Goal: Task Accomplishment & Management: Manage account settings

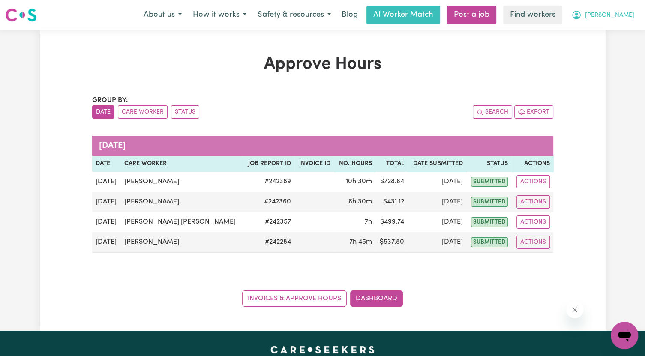
click at [623, 17] on span "[PERSON_NAME]" at bounding box center [609, 15] width 49 height 9
click at [614, 48] on link "Logout" at bounding box center [606, 49] width 68 height 16
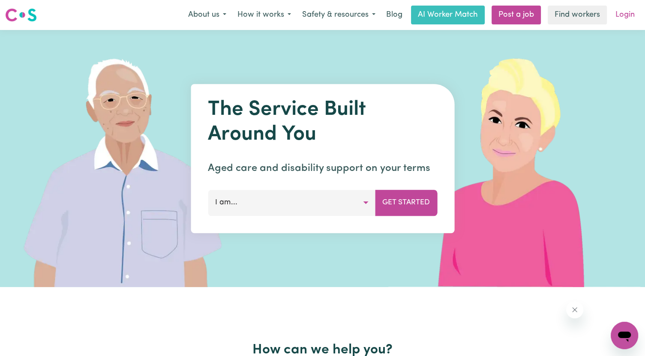
click at [622, 18] on link "Login" at bounding box center [625, 15] width 30 height 19
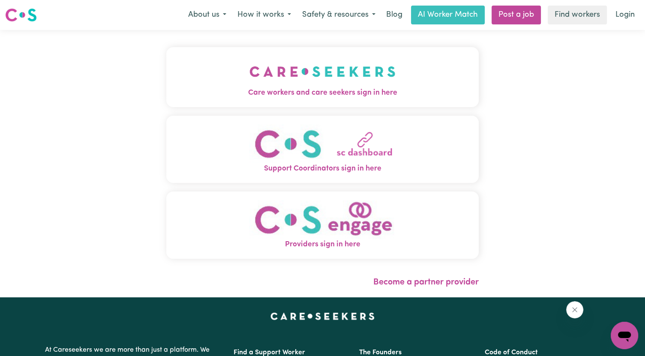
click at [249, 85] on img "Care workers and care seekers sign in here" at bounding box center [322, 72] width 146 height 32
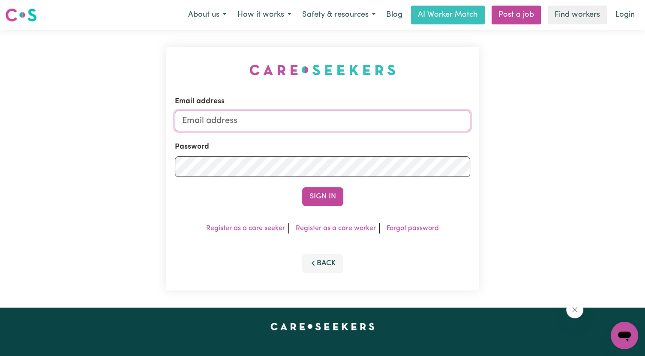
click at [281, 129] on input "Email address" at bounding box center [322, 121] width 295 height 21
type input "[PERSON_NAME][EMAIL_ADDRESS][DOMAIN_NAME]"
click at [302, 187] on button "Sign In" at bounding box center [322, 196] width 41 height 19
